Goal: Task Accomplishment & Management: Complete application form

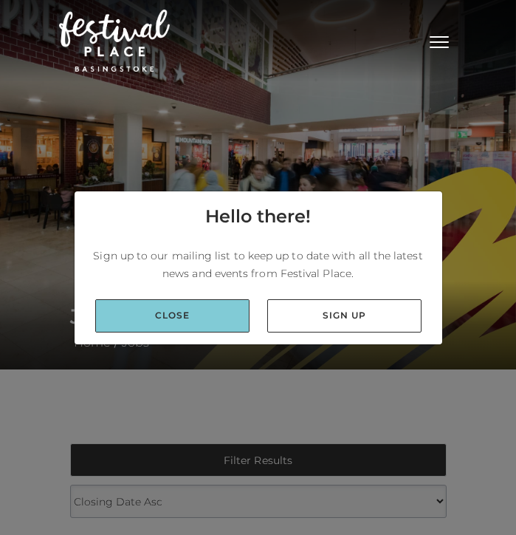
click at [212, 322] on link "Close" at bounding box center [172, 315] width 154 height 33
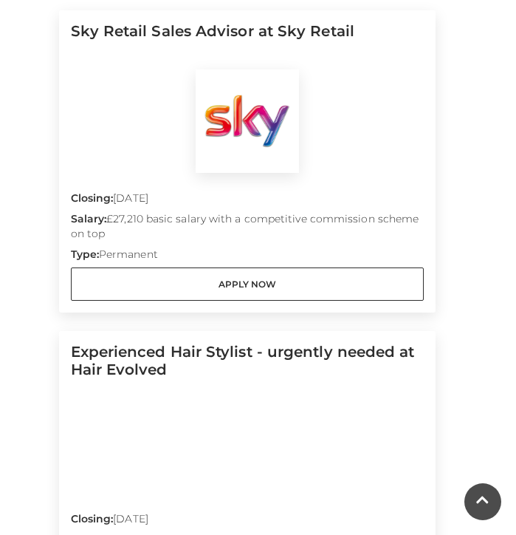
scroll to position [392, 0]
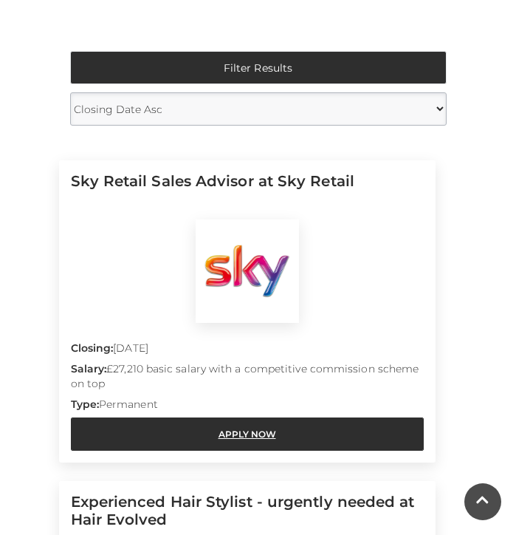
click at [239, 443] on link "Apply Now" at bounding box center [247, 433] width 353 height 33
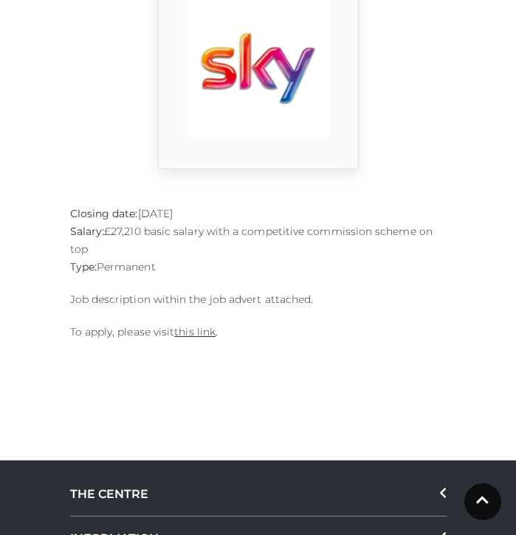
scroll to position [462, 0]
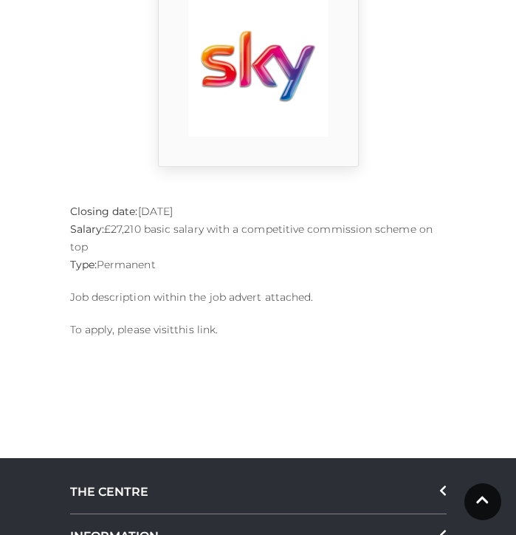
click at [189, 334] on link "this link" at bounding box center [194, 329] width 41 height 13
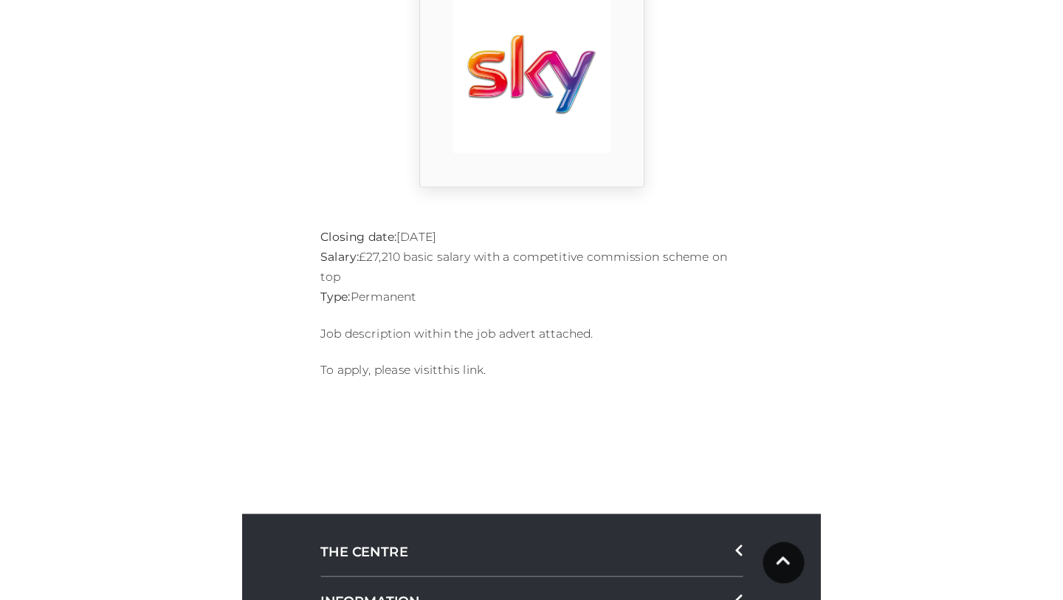
scroll to position [403, 0]
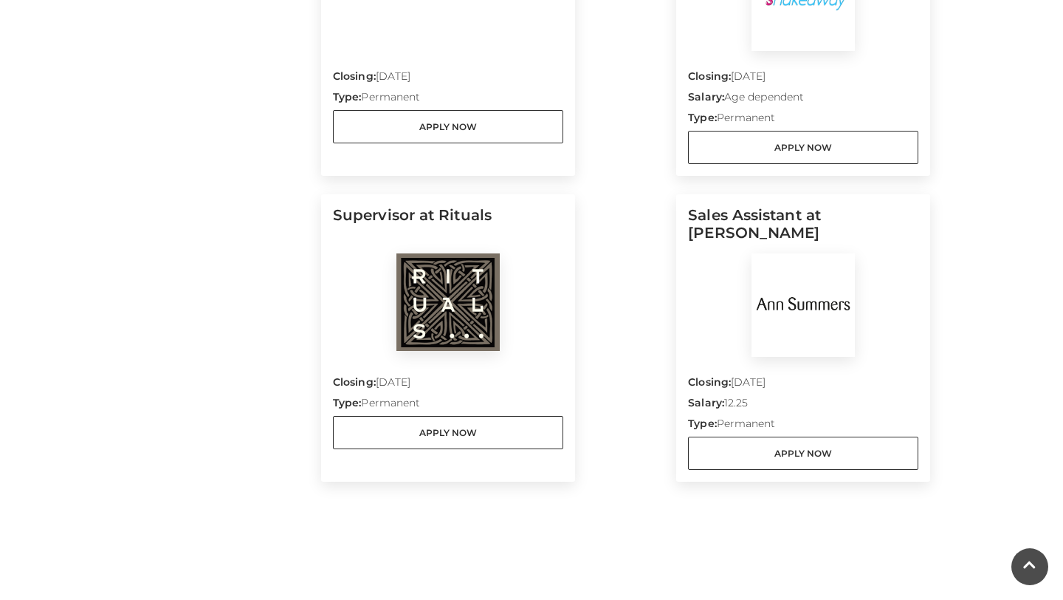
scroll to position [1144, 0]
